Goal: Task Accomplishment & Management: Complete application form

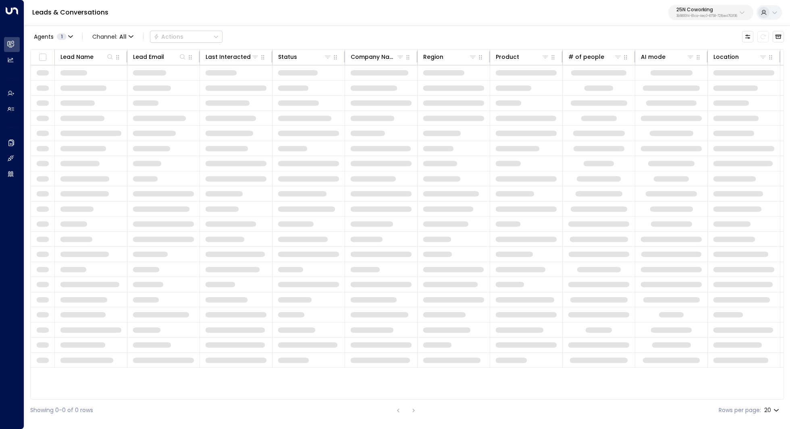
click at [708, 16] on p "3b9800f4-81ca-4ec0-8758-72fbe4763f36" at bounding box center [707, 16] width 61 height 3
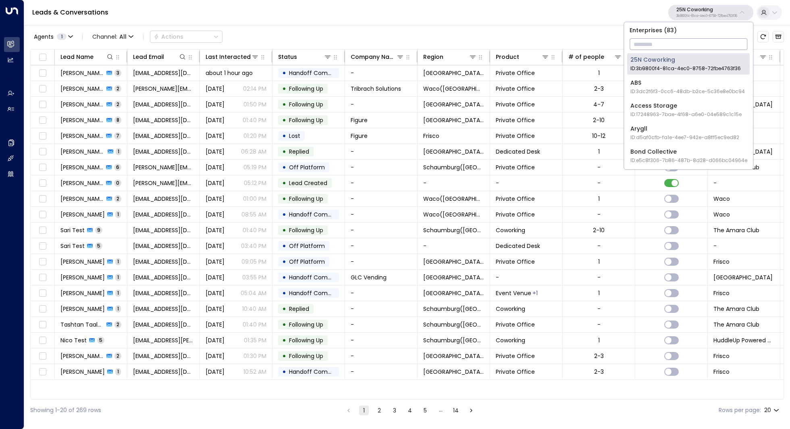
click at [679, 45] on input "text" at bounding box center [689, 44] width 118 height 15
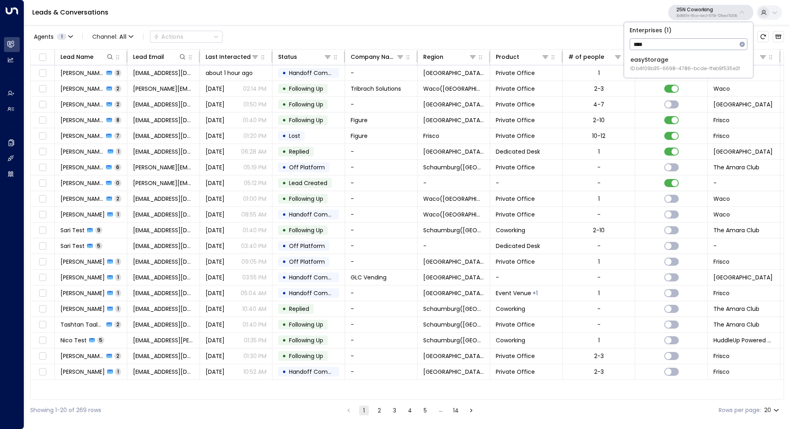
type input "****"
click at [687, 69] on span "ID: b4f09b35-6698-4786-bcde-ffeb9f535e2f" at bounding box center [686, 68] width 110 height 7
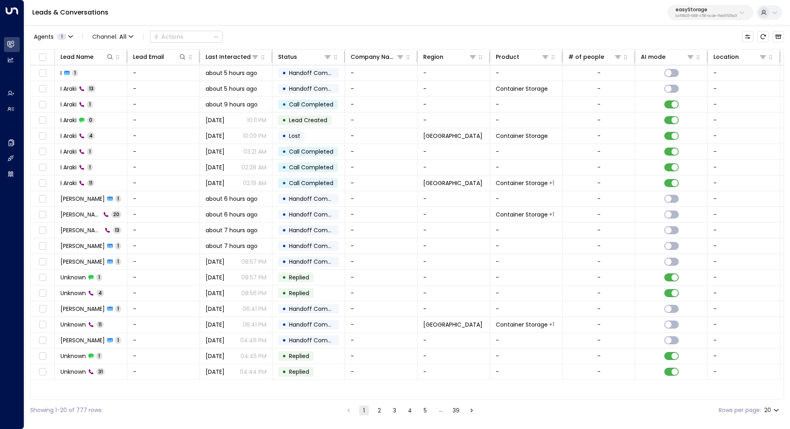
click at [772, 13] on icon at bounding box center [775, 12] width 6 height 6
click at [686, 13] on div at bounding box center [395, 214] width 790 height 429
click at [628, 22] on div "Leads & Conversations easyStorage b4f09b35-6698-4786-bcde-ffeb9f535e2f" at bounding box center [407, 12] width 766 height 25
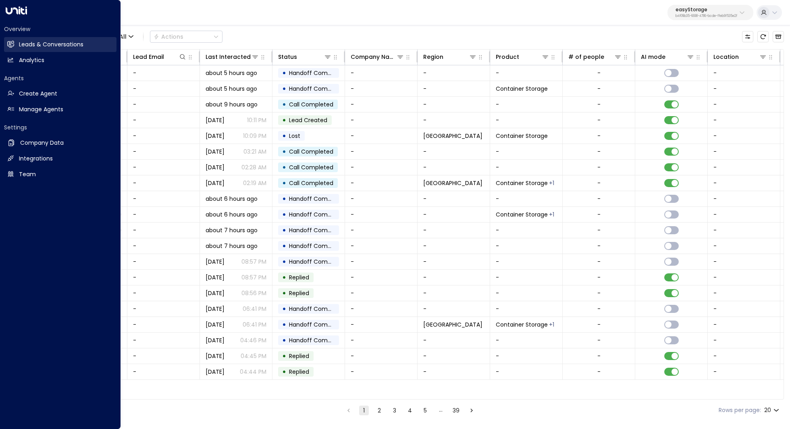
click at [57, 51] on link "Leads & Conversations Leads & Conversations" at bounding box center [60, 44] width 113 height 15
click at [54, 49] on link "Leads & Conversations Leads & Conversations" at bounding box center [60, 44] width 113 height 15
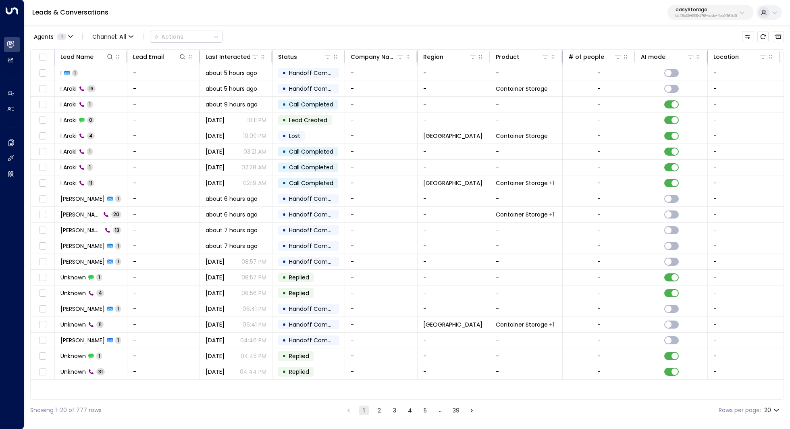
click at [736, 16] on p "b4f09b35-6698-4786-bcde-ffeb9f535e2f" at bounding box center [707, 16] width 62 height 3
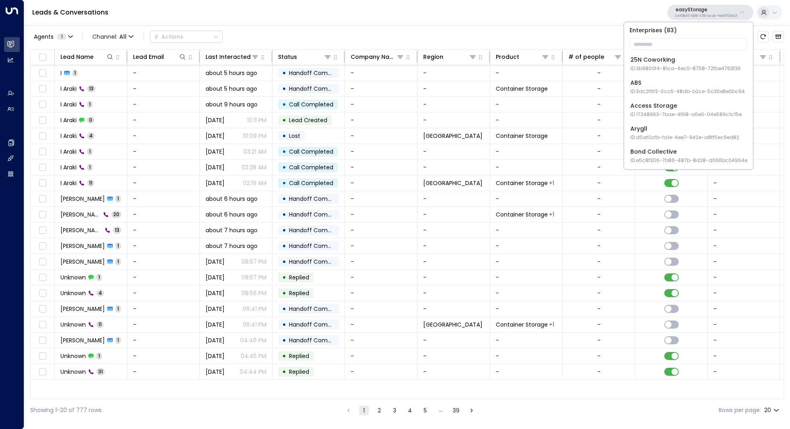
click at [765, 15] on icon at bounding box center [764, 12] width 6 height 6
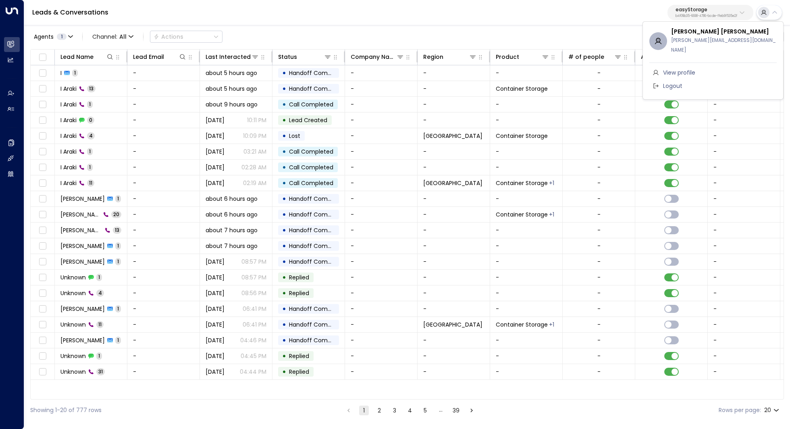
click at [774, 13] on div at bounding box center [395, 214] width 790 height 429
click at [774, 13] on icon at bounding box center [775, 12] width 5 height 3
click at [774, 13] on div at bounding box center [395, 214] width 790 height 429
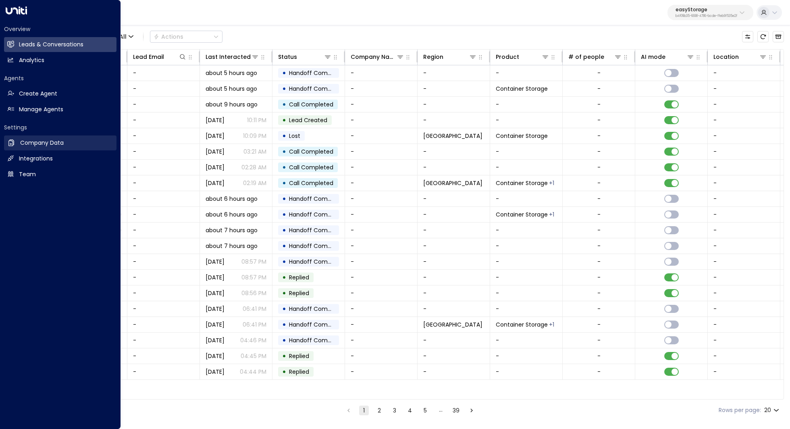
click at [38, 144] on h2 "Company Data" at bounding box center [42, 143] width 44 height 8
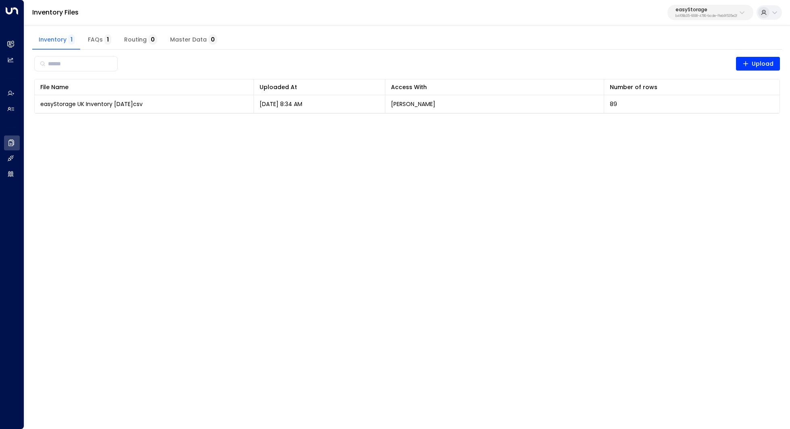
click at [776, 13] on icon at bounding box center [775, 12] width 6 height 6
click at [776, 13] on div at bounding box center [395, 214] width 790 height 429
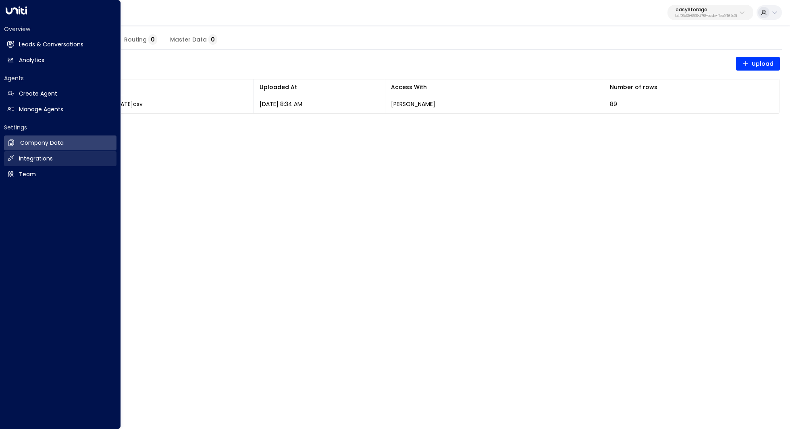
click at [15, 158] on link "Integrations Integrations" at bounding box center [60, 158] width 113 height 15
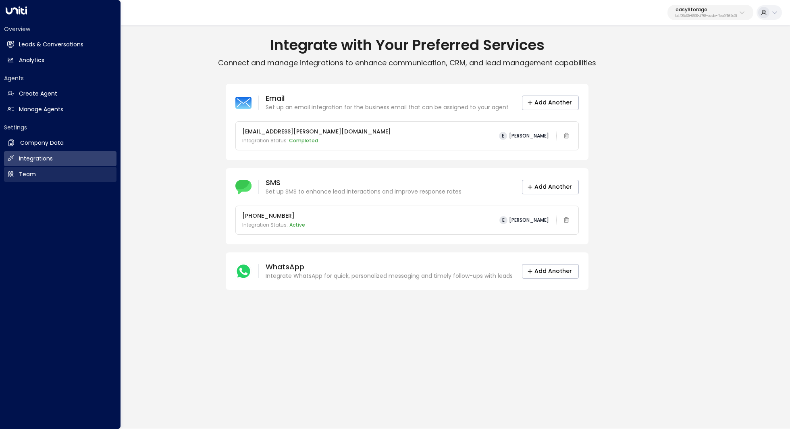
click at [22, 175] on h2 "Team" at bounding box center [27, 174] width 17 height 8
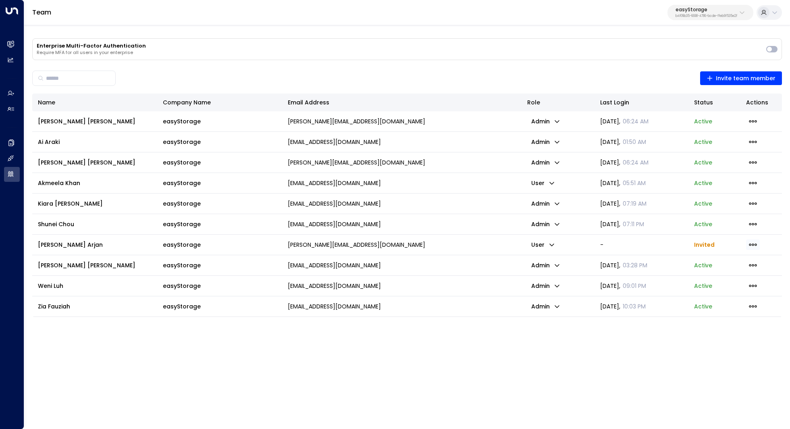
click at [749, 244] on icon "button" at bounding box center [753, 244] width 9 height 9
click at [731, 257] on span "Resend Invite" at bounding box center [722, 260] width 39 height 8
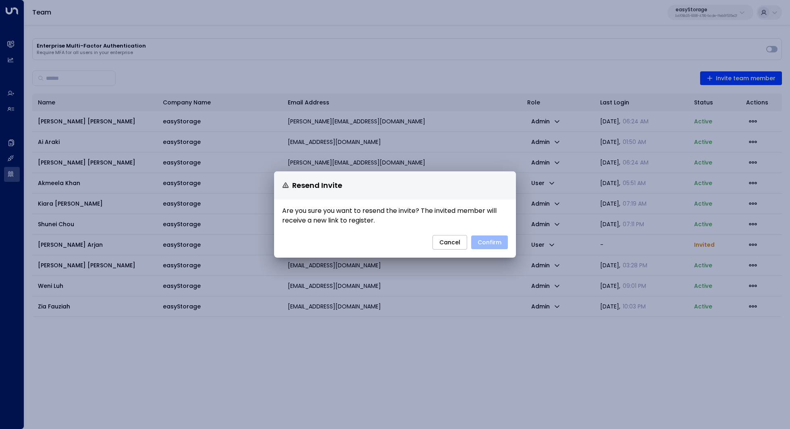
click at [495, 241] on button "Confirm" at bounding box center [489, 243] width 37 height 14
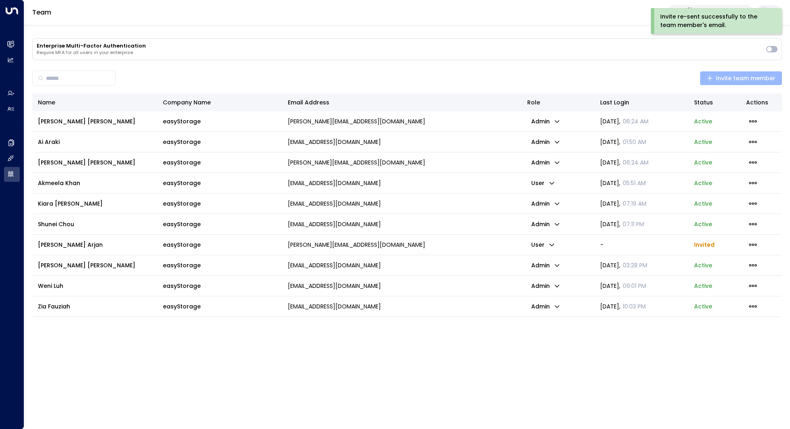
click at [748, 78] on span "Invite team member" at bounding box center [741, 78] width 69 height 10
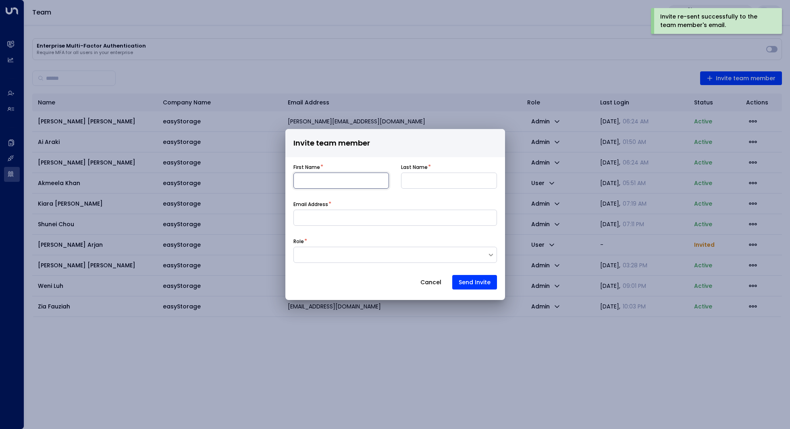
click at [338, 183] on input at bounding box center [342, 181] width 96 height 16
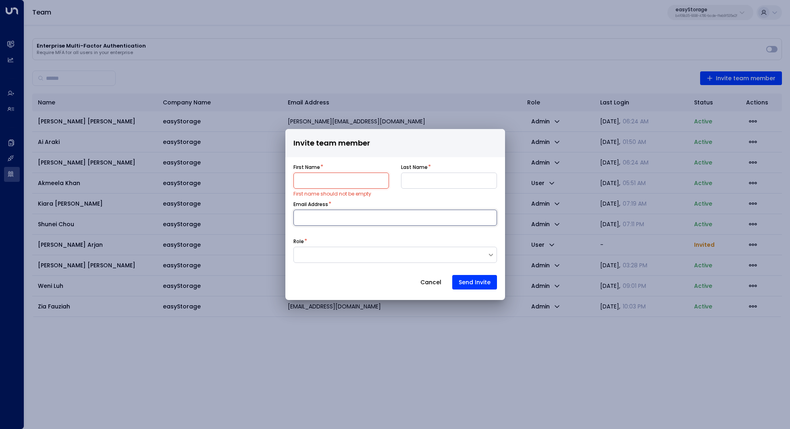
click at [352, 218] on input at bounding box center [396, 218] width 204 height 16
paste input "**********"
type input "**********"
click at [326, 182] on input at bounding box center [342, 181] width 96 height 16
paste input "********"
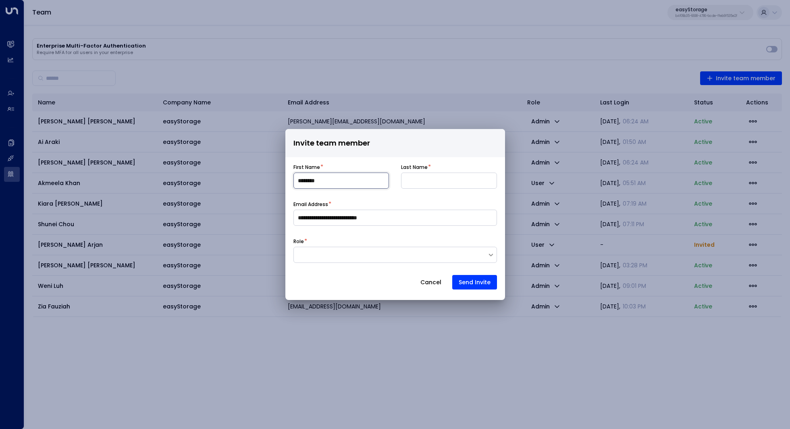
type input "********"
click at [420, 178] on input at bounding box center [449, 181] width 96 height 16
paste input "****"
type input "****"
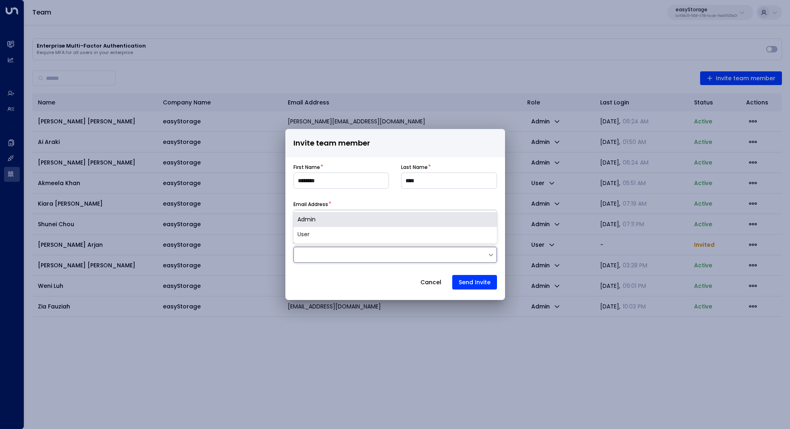
click at [342, 257] on div at bounding box center [391, 255] width 194 height 8
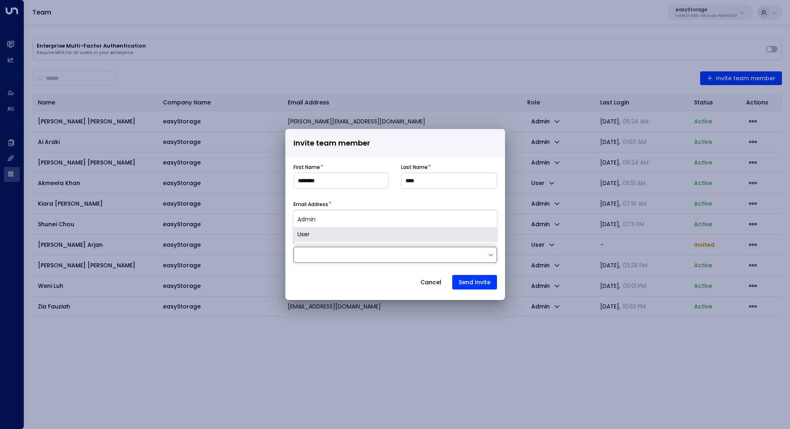
click at [352, 235] on div "User" at bounding box center [396, 234] width 204 height 15
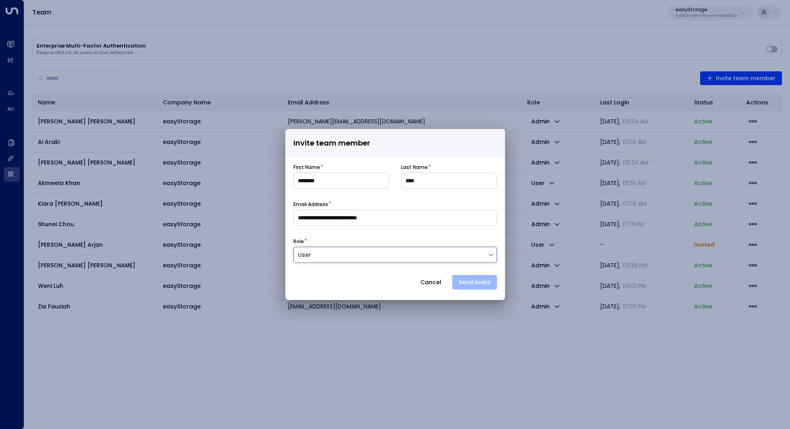
click at [474, 286] on button "Send Invite" at bounding box center [474, 282] width 45 height 15
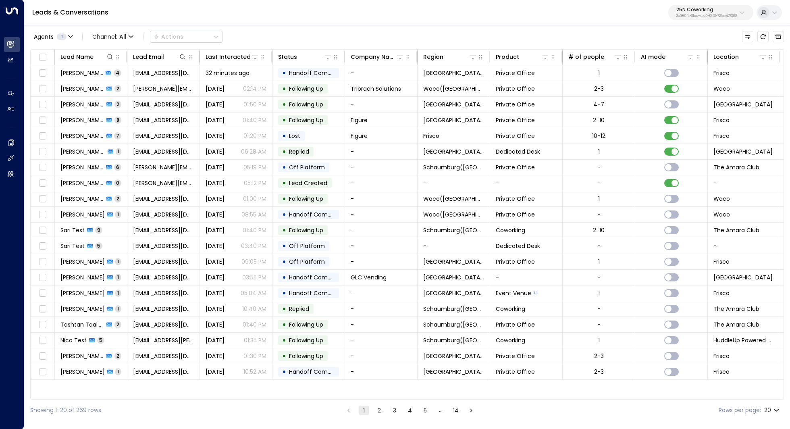
click at [705, 5] on button "25N Coworking 3b9800f4-81ca-4ec0-8758-72fbe4763f36" at bounding box center [711, 12] width 85 height 15
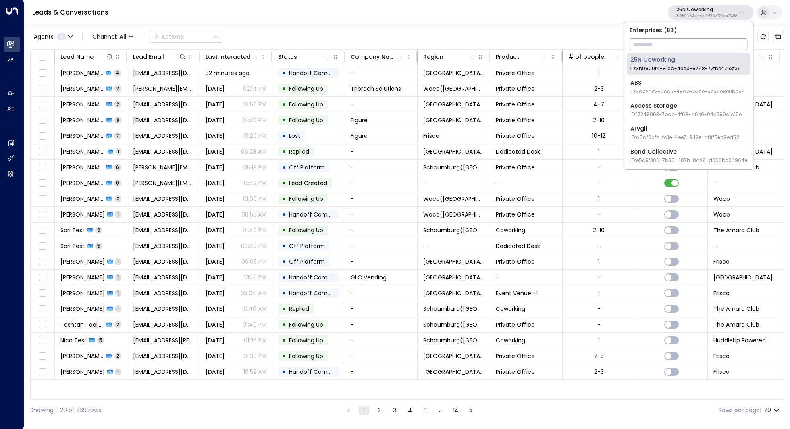
click at [667, 45] on input "text" at bounding box center [689, 44] width 118 height 15
type input "*********"
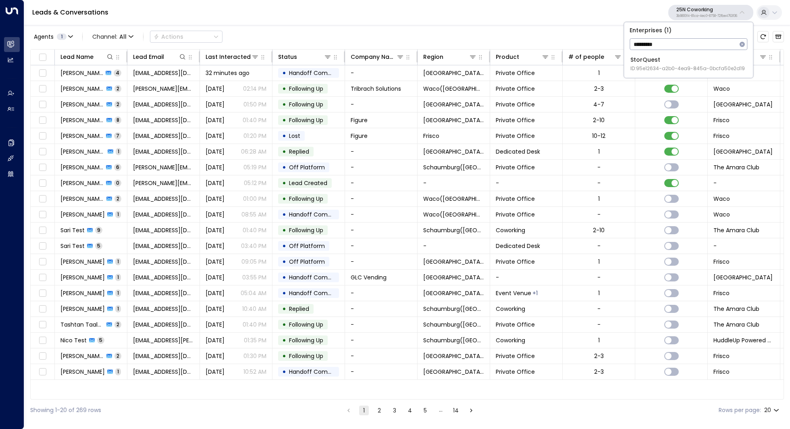
click at [668, 63] on div "StorQuest ID: 95e12634-a2b0-4ea9-845a-0bcfa50e2d19" at bounding box center [688, 64] width 115 height 17
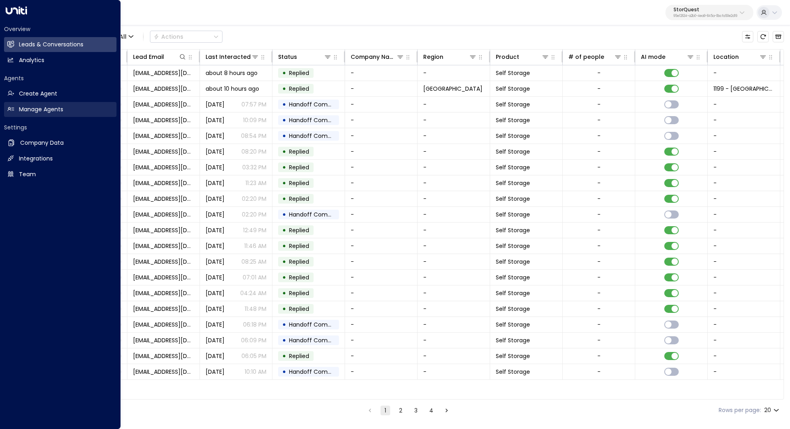
click at [62, 111] on h2 "Manage Agents" at bounding box center [41, 109] width 44 height 8
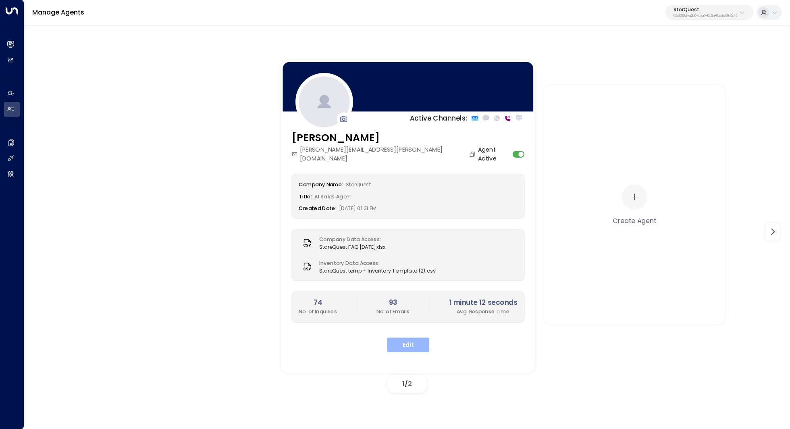
click at [421, 338] on button "Edit" at bounding box center [408, 345] width 42 height 15
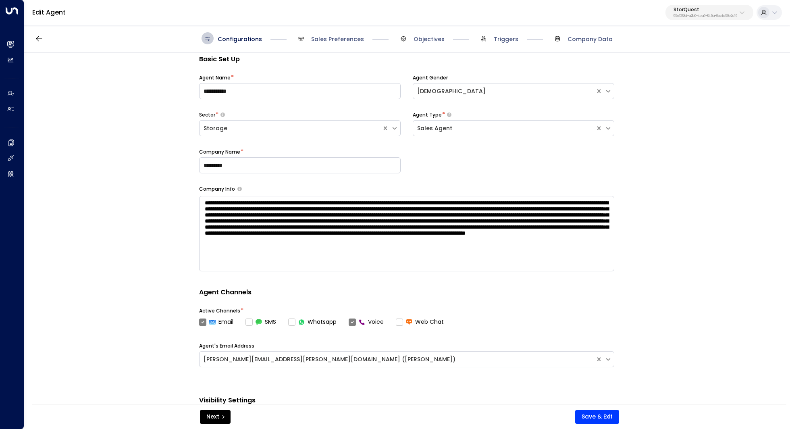
scroll to position [12, 0]
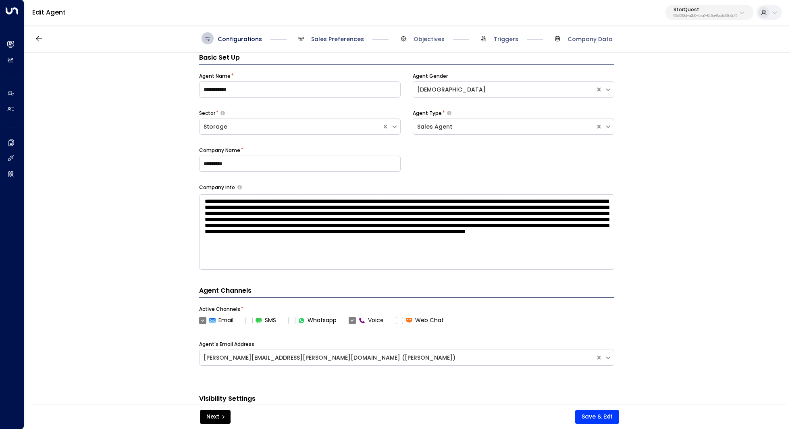
click at [334, 41] on span "Sales Preferences" at bounding box center [337, 39] width 53 height 8
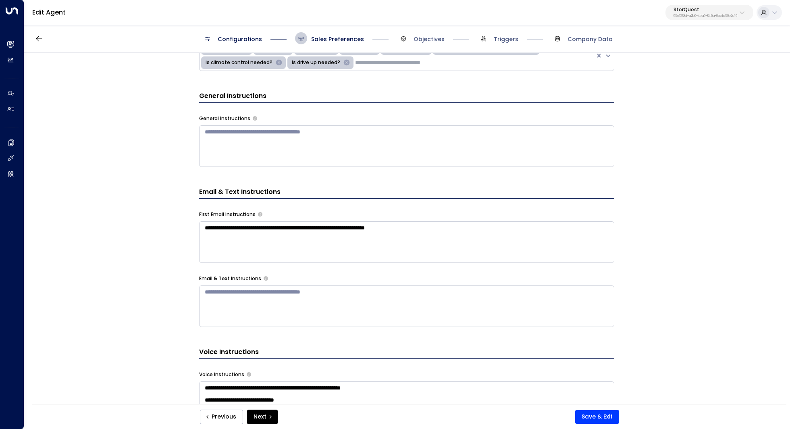
scroll to position [269, 0]
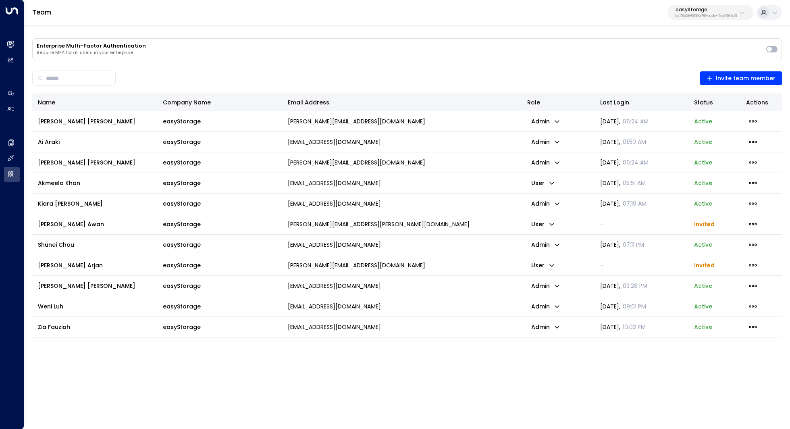
click at [718, 15] on p "b4f09b35-6698-4786-bcde-ffeb9f535e2f" at bounding box center [707, 16] width 62 height 3
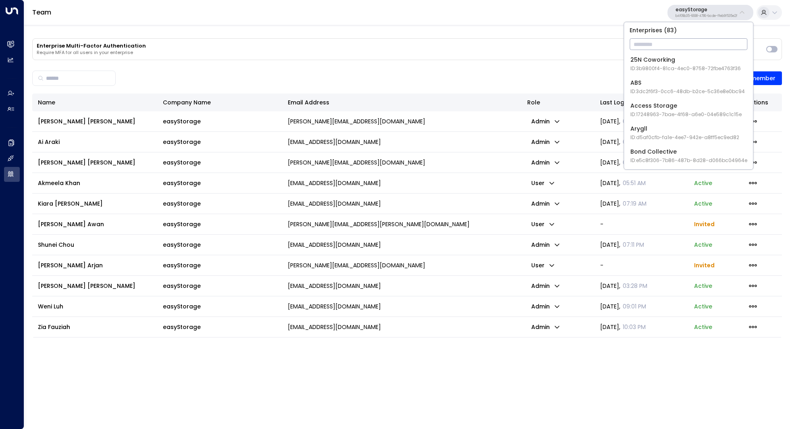
click at [671, 45] on input "text" at bounding box center [689, 44] width 118 height 15
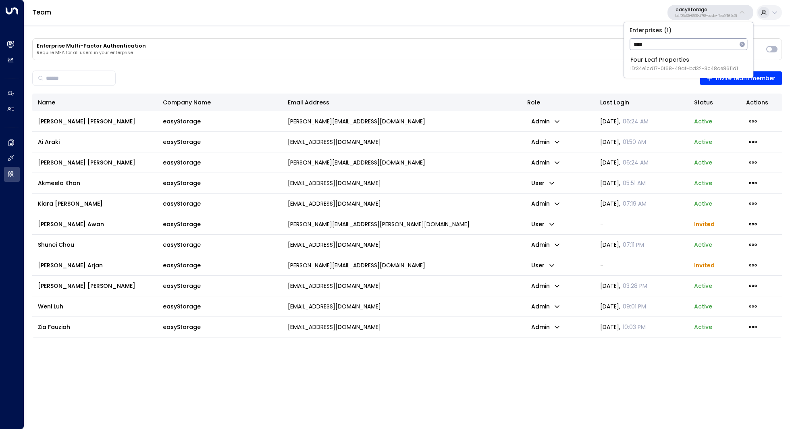
type input "****"
click at [667, 64] on div "Four Leaf Properties ID: 34e1cd17-0f68-49af-bd32-3c48ce8611d1" at bounding box center [685, 64] width 108 height 17
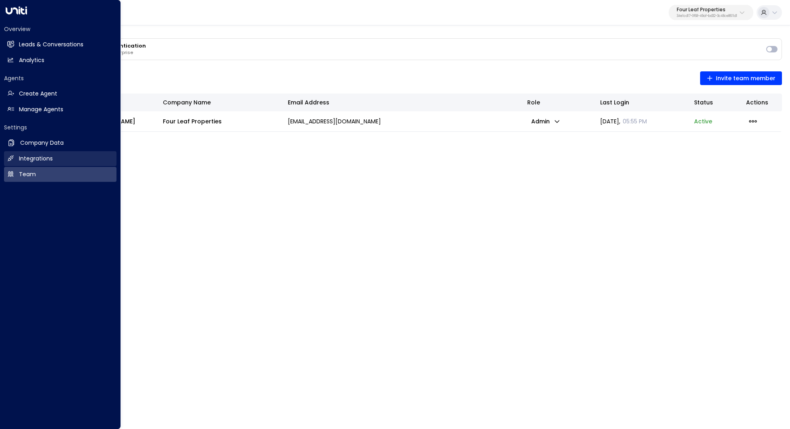
click at [35, 154] on link "Integrations Integrations" at bounding box center [60, 158] width 113 height 15
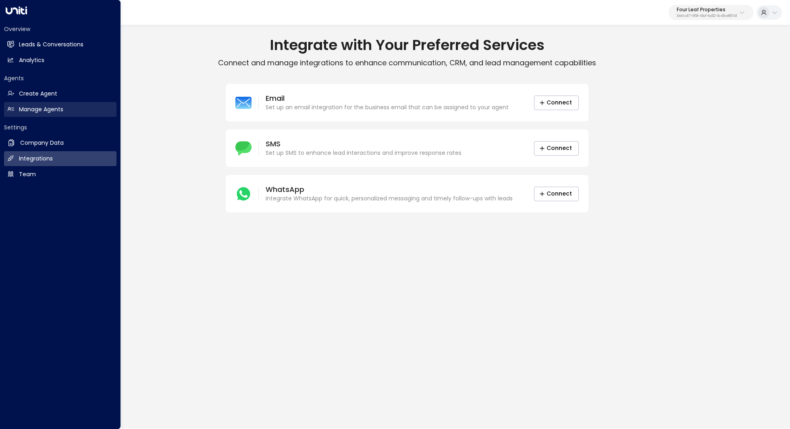
click at [58, 109] on h2 "Manage Agents" at bounding box center [41, 109] width 44 height 8
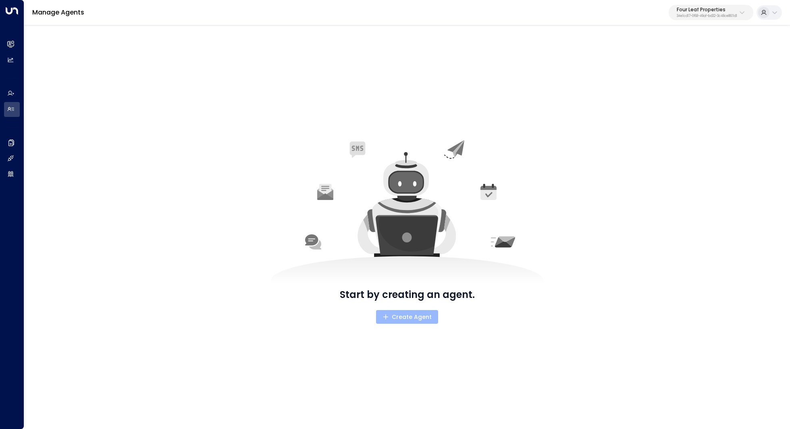
click at [402, 313] on span "Create Agent" at bounding box center [408, 317] width 50 height 10
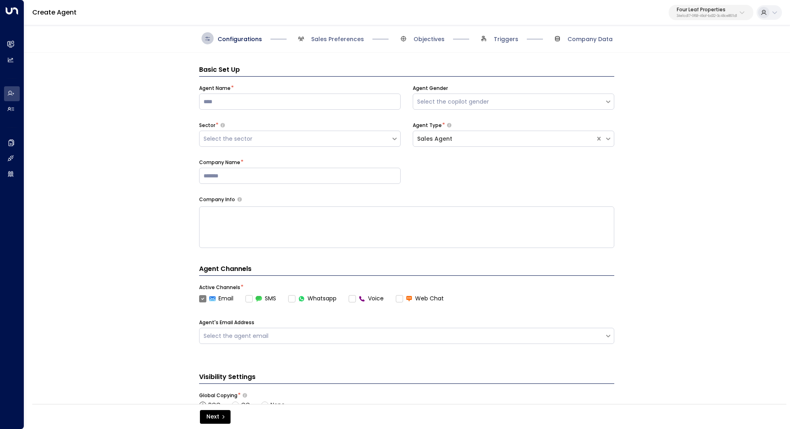
scroll to position [12, 0]
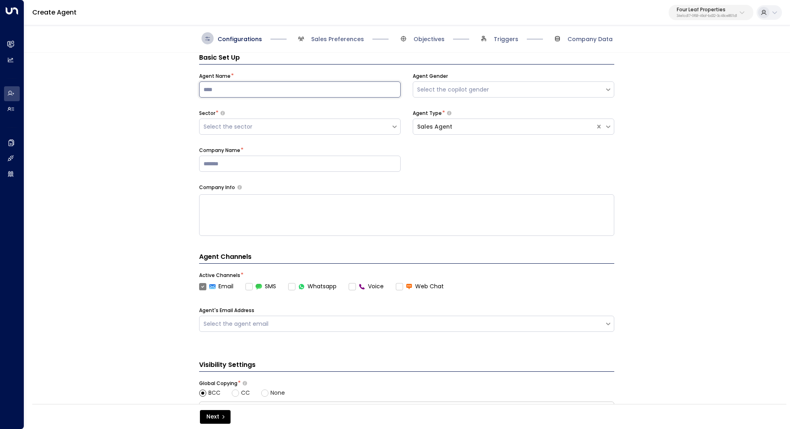
click at [261, 86] on input at bounding box center [300, 89] width 202 height 16
click at [244, 85] on input "*****" at bounding box center [300, 89] width 202 height 16
type input "**********"
click at [444, 90] on div "Select the copilot gender" at bounding box center [508, 89] width 183 height 8
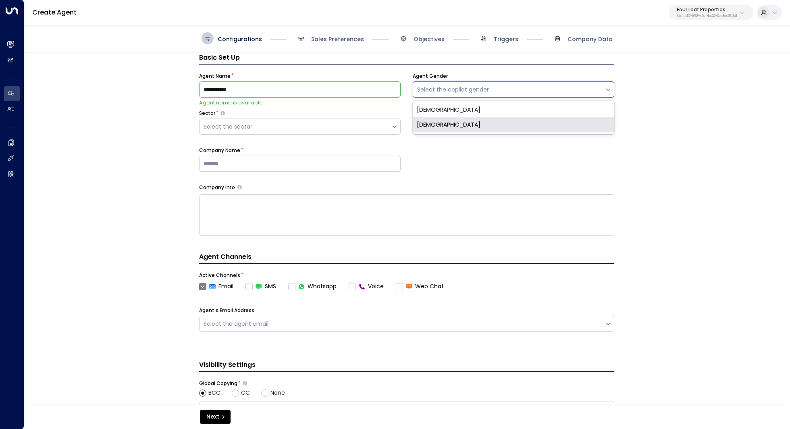
click at [433, 121] on div "[DEMOGRAPHIC_DATA]" at bounding box center [514, 124] width 202 height 15
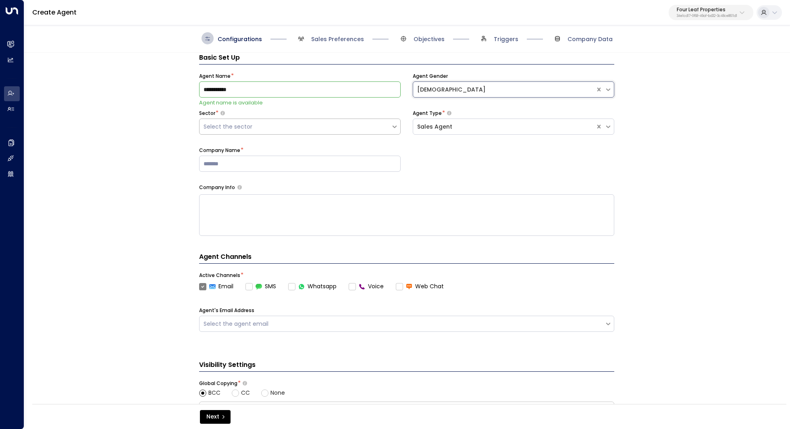
click at [361, 129] on div "Select the sector" at bounding box center [295, 127] width 183 height 8
click at [304, 210] on div "Manufactured Housing" at bounding box center [300, 206] width 202 height 15
click at [494, 125] on div "Sales Agent" at bounding box center [504, 127] width 174 height 8
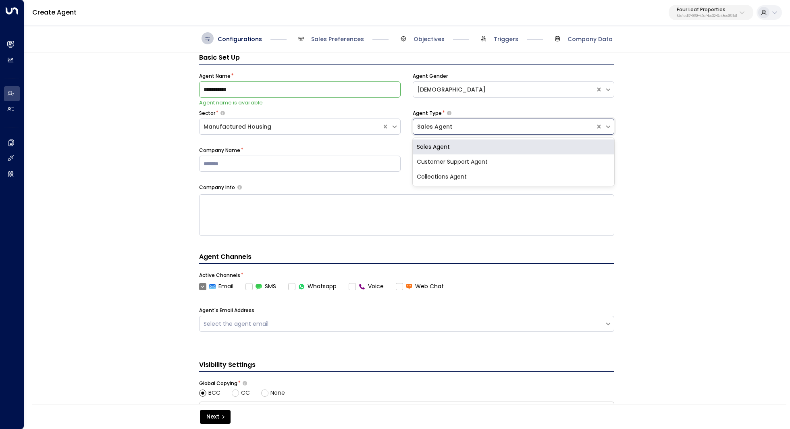
click at [494, 125] on div "Sales Agent" at bounding box center [504, 127] width 174 height 8
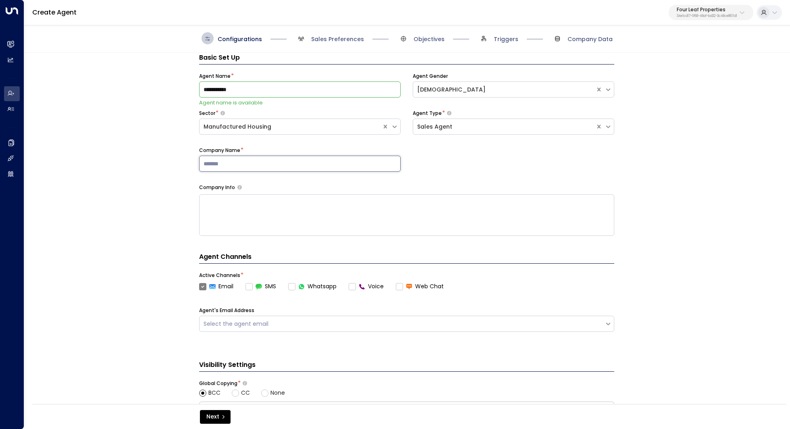
click at [320, 165] on input at bounding box center [300, 164] width 202 height 16
type input "**********"
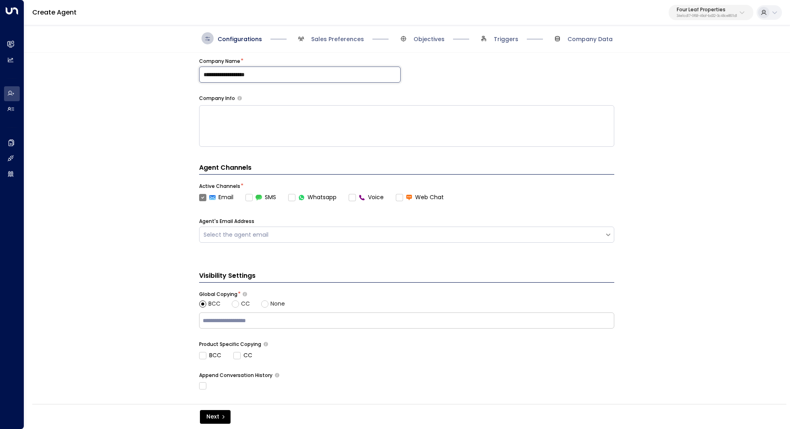
scroll to position [123, 0]
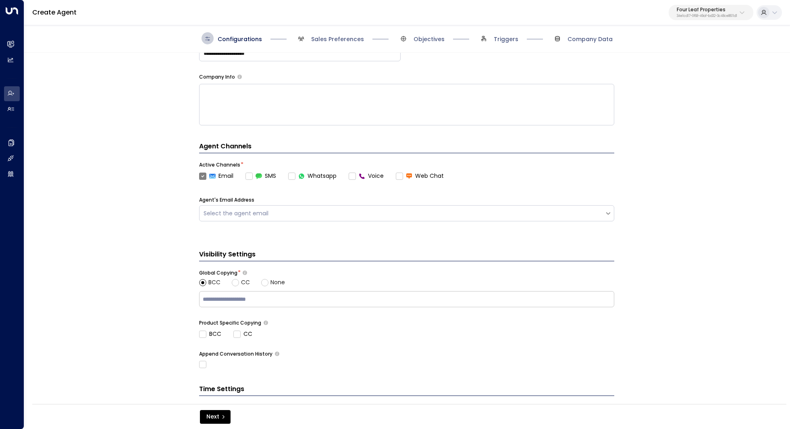
click at [200, 175] on label "Email" at bounding box center [216, 176] width 34 height 8
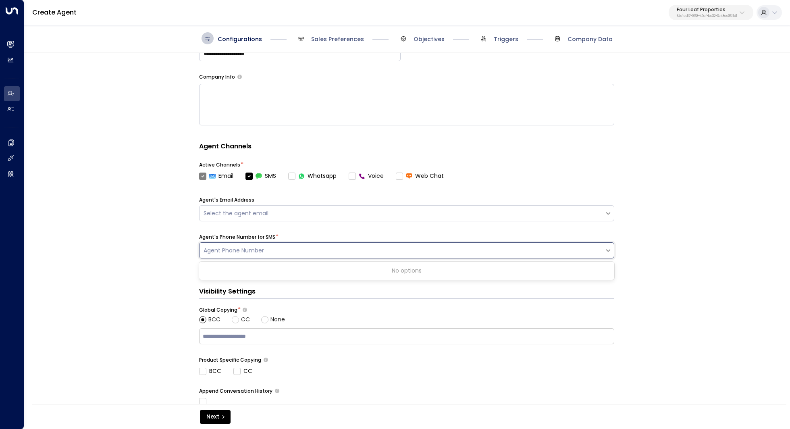
click at [256, 251] on div "Agent Phone Number" at bounding box center [402, 250] width 397 height 8
click at [261, 264] on div "No options" at bounding box center [406, 270] width 415 height 15
click at [260, 252] on div "Agent Phone Number" at bounding box center [402, 250] width 397 height 8
click at [200, 178] on label "Email" at bounding box center [216, 176] width 34 height 8
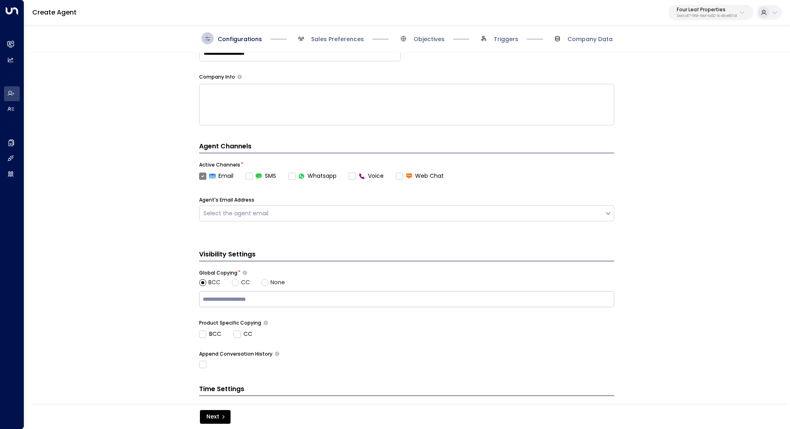
click at [156, 208] on div "**********" at bounding box center [406, 231] width 765 height 357
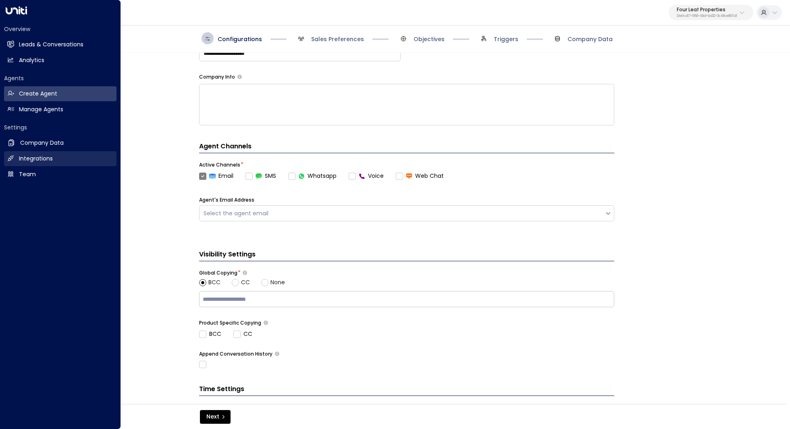
click at [48, 154] on h2 "Integrations" at bounding box center [36, 158] width 34 height 8
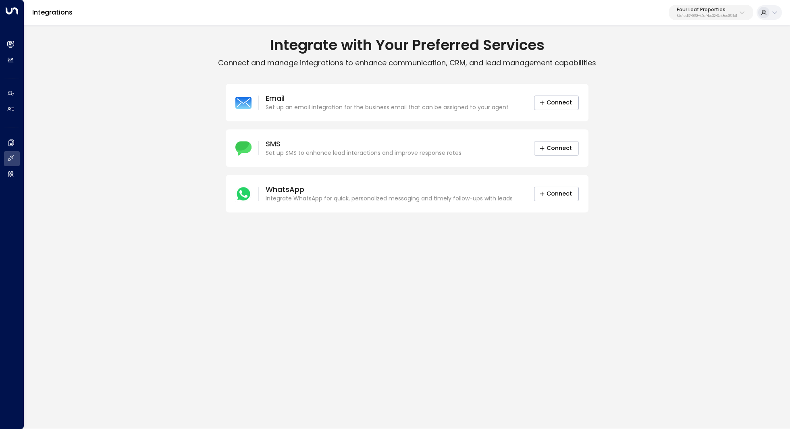
click at [542, 154] on button "Connect" at bounding box center [556, 148] width 45 height 15
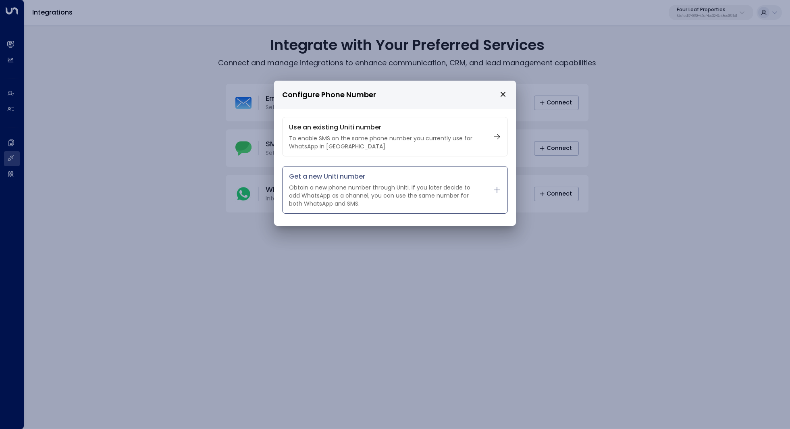
click at [420, 189] on p "Obtain a new phone number through Uniti. If you later decide to add WhatsApp as…" at bounding box center [385, 195] width 192 height 24
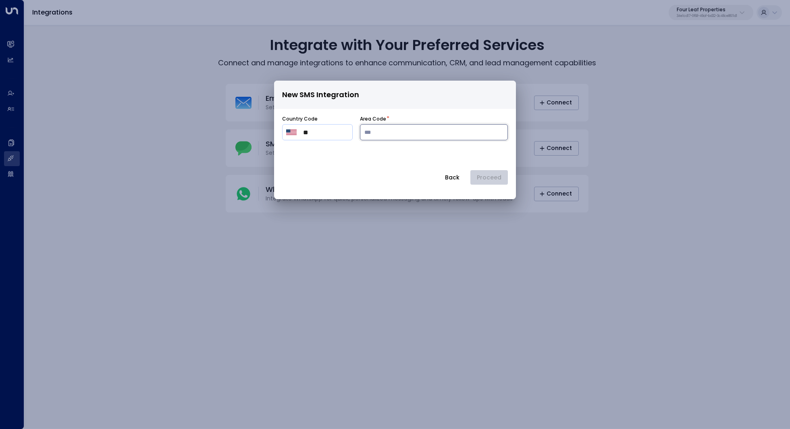
click at [465, 131] on input "number" at bounding box center [434, 132] width 148 height 16
click at [455, 180] on button "Back" at bounding box center [452, 177] width 28 height 15
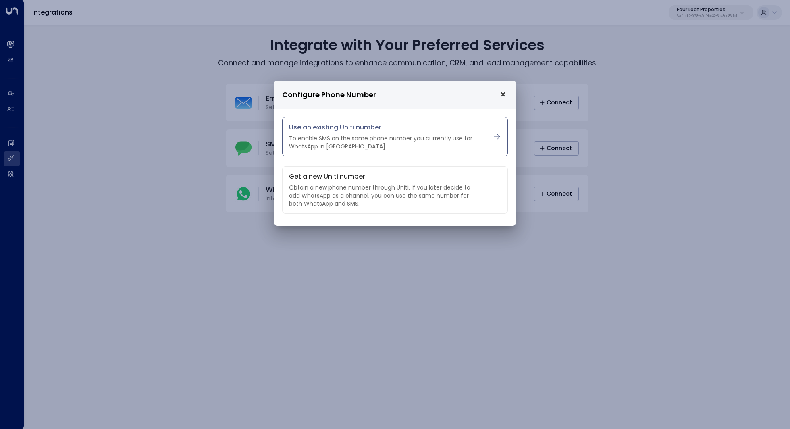
click at [461, 149] on p "To enable SMS on the same phone number you currently use for WhatsApp in Uniti." at bounding box center [385, 142] width 192 height 16
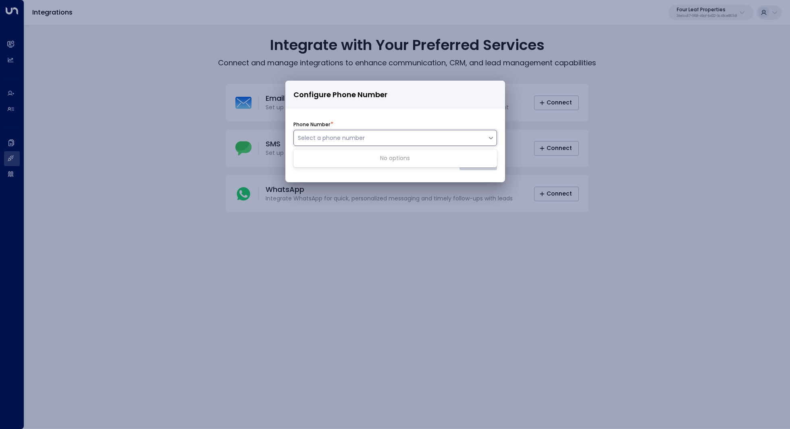
click at [402, 142] on div at bounding box center [391, 138] width 186 height 10
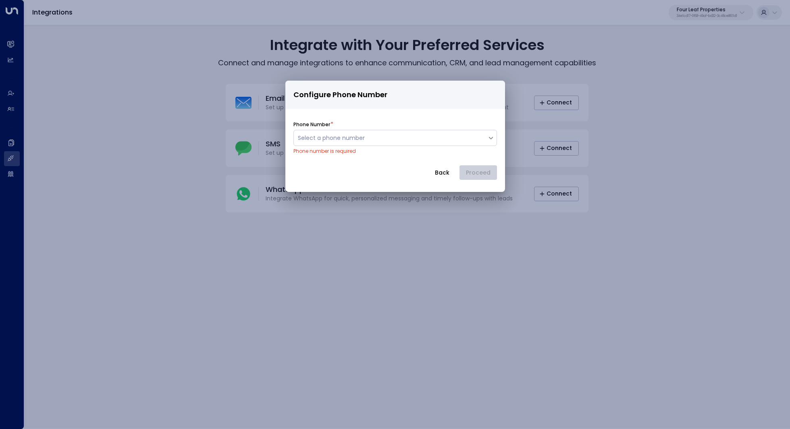
click at [435, 161] on form "Phone Number * Select a phone number Phone number is required Back Proceed" at bounding box center [396, 148] width 204 height 63
click at [450, 168] on button "Back" at bounding box center [442, 172] width 28 height 15
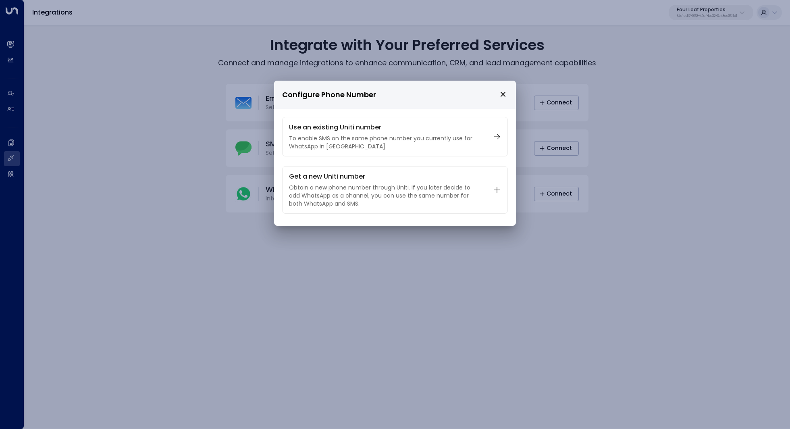
click at [498, 95] on p "Configure Phone Number" at bounding box center [395, 94] width 226 height 15
click at [502, 95] on icon "close" at bounding box center [503, 94] width 5 height 5
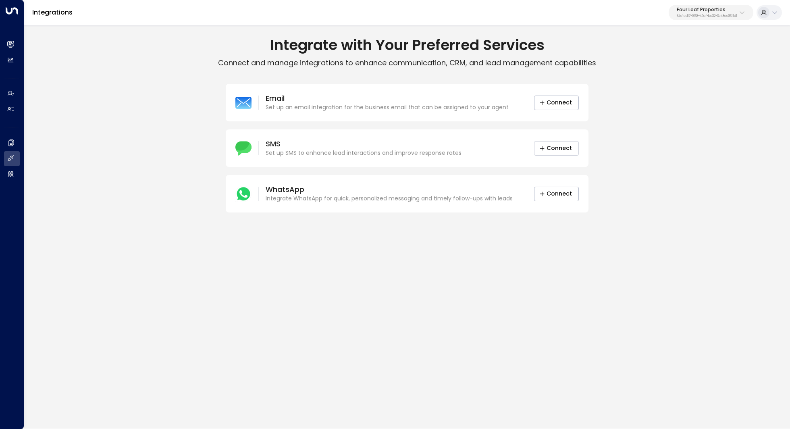
click at [549, 147] on button "Connect" at bounding box center [556, 148] width 45 height 15
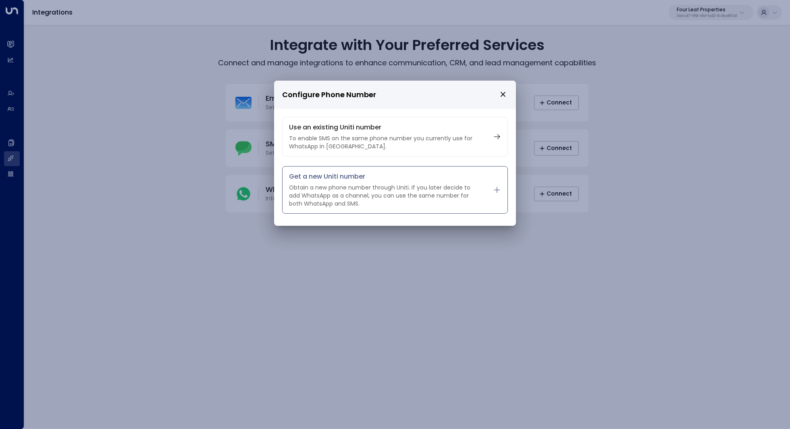
click at [401, 180] on p "Get a new Uniti number" at bounding box center [385, 176] width 192 height 9
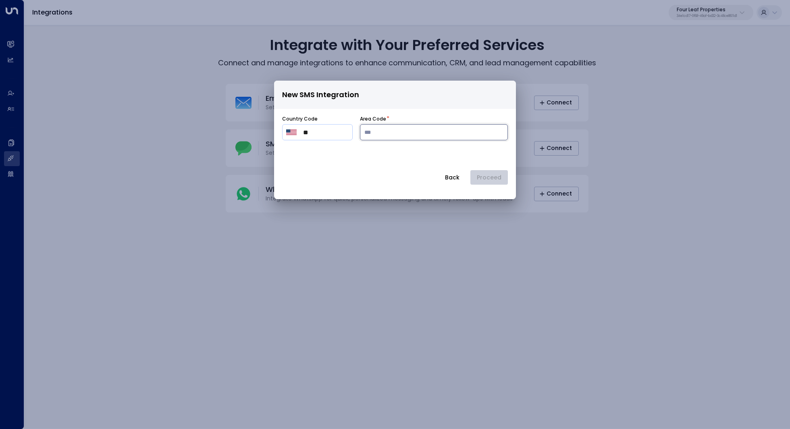
click at [396, 139] on input "number" at bounding box center [434, 132] width 148 height 16
click at [457, 177] on button "Back" at bounding box center [452, 177] width 28 height 15
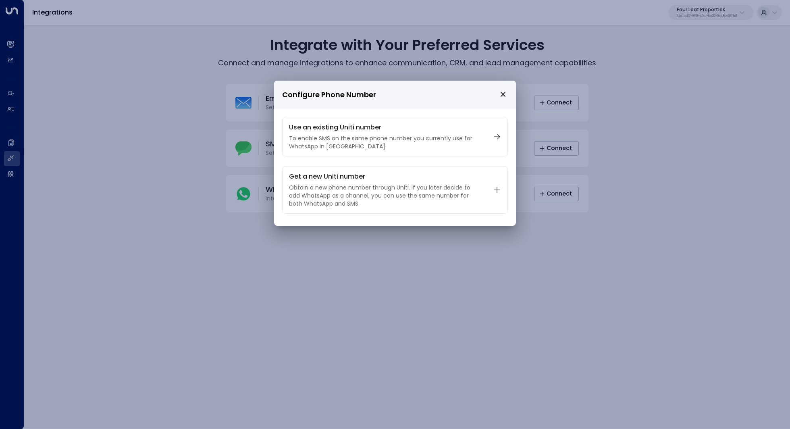
click at [506, 95] on icon "close" at bounding box center [503, 94] width 7 height 7
